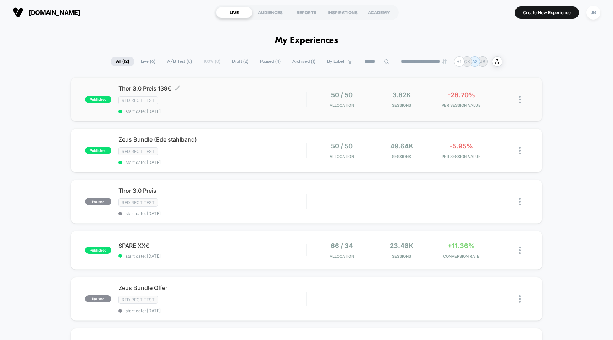
click at [198, 99] on div "Redirect Test" at bounding box center [213, 100] width 188 height 8
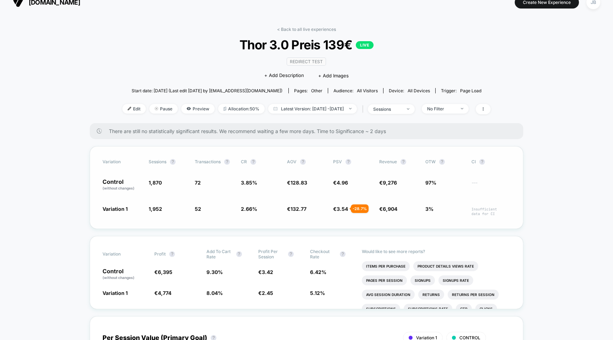
scroll to position [14, 0]
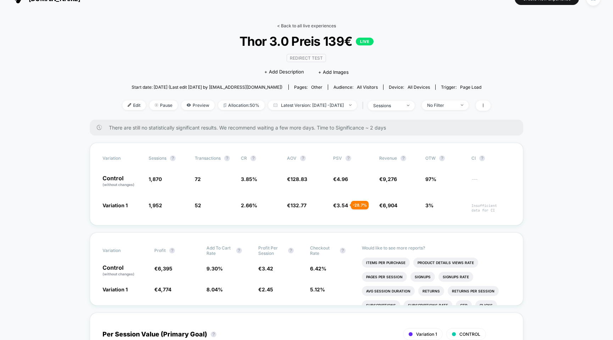
click at [293, 27] on link "< Back to all live experiences" at bounding box center [306, 25] width 59 height 5
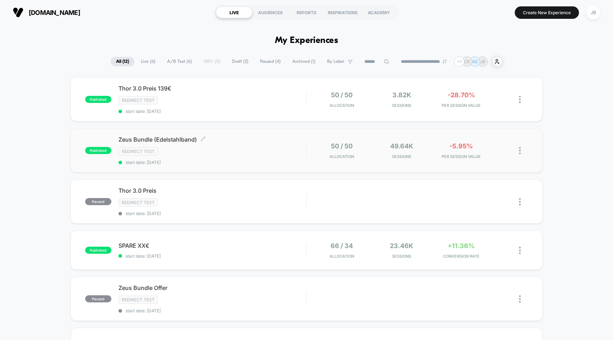
click at [233, 150] on div "Redirect Test" at bounding box center [213, 151] width 188 height 8
